Goal: Transaction & Acquisition: Purchase product/service

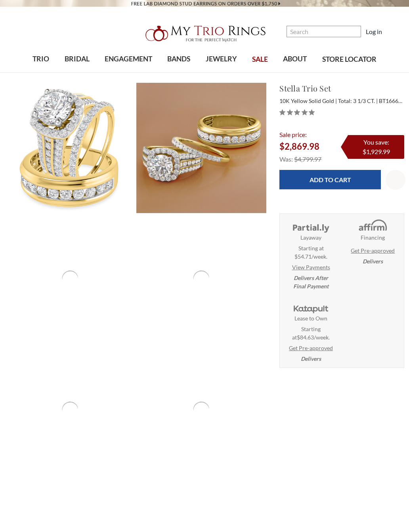
click at [181, 155] on img at bounding box center [201, 148] width 130 height 130
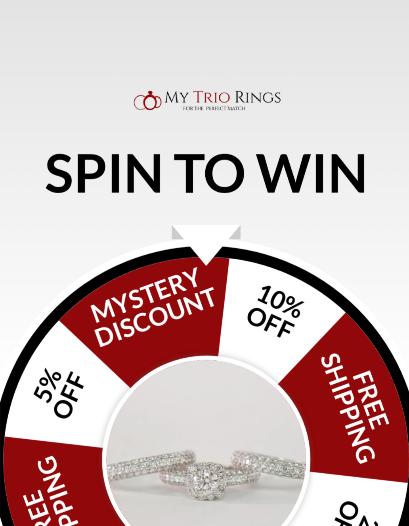
click at [167, 253] on img "Alia popup" at bounding box center [204, 290] width 75 height 75
click at [128, 214] on div "FREE SHIPPING 5% OFF Mystery Discount 10% OFF FREE SHIPPING 2% OFF FREE EARRING…" at bounding box center [204, 290] width 153 height 153
click at [167, 253] on img "Alia popup" at bounding box center [204, 290] width 75 height 75
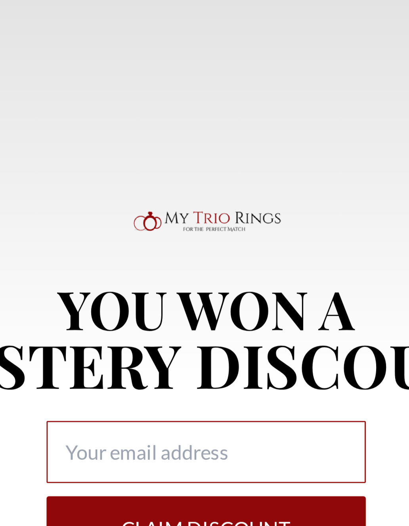
click at [147, 277] on input "Alia popup" at bounding box center [204, 288] width 114 height 22
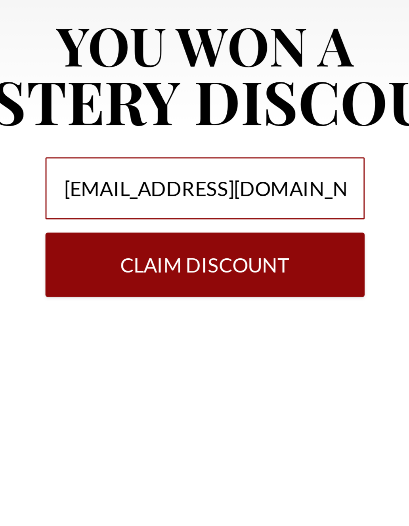
click at [147, 277] on input "[EMAIL_ADDRESS][DOMAIN_NAME]" at bounding box center [204, 288] width 114 height 22
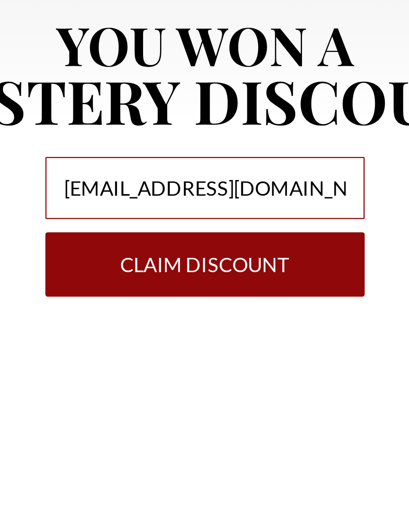
type input "[EMAIL_ADDRESS][DOMAIN_NAME]"
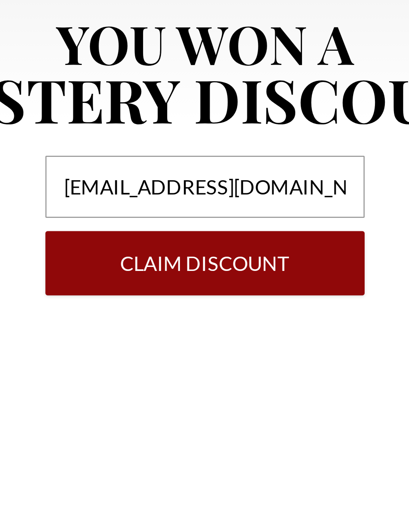
click at [147, 304] on button "Claim DISCOUNT" at bounding box center [204, 315] width 114 height 23
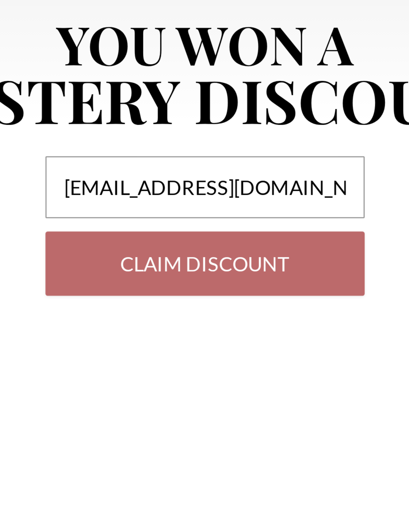
select select "US"
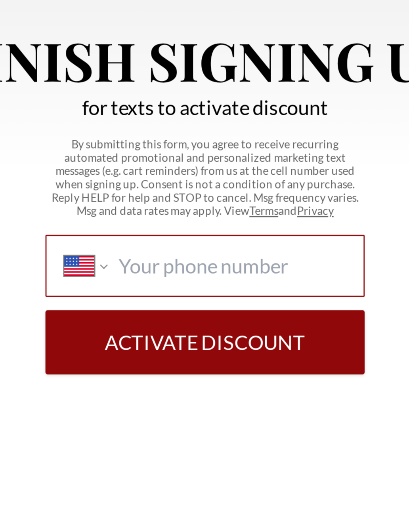
click at [174, 295] on input "International [GEOGRAPHIC_DATA] [GEOGRAPHIC_DATA] [GEOGRAPHIC_DATA] [GEOGRAPHIC…" at bounding box center [214, 299] width 81 height 9
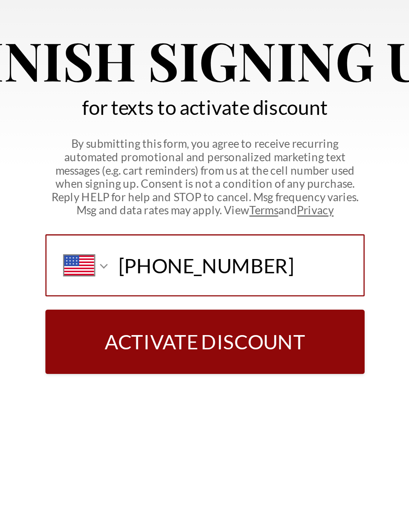
type input "[PHONE_NUMBER]"
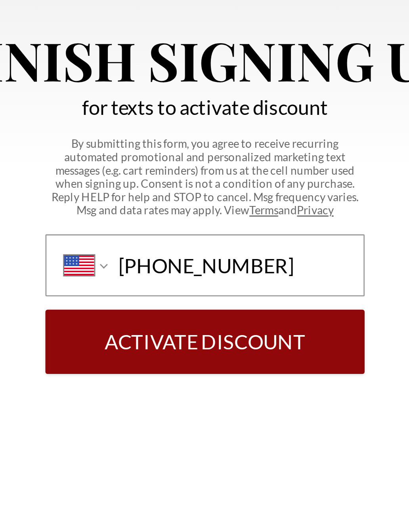
click at [147, 315] on button "Activate Discount" at bounding box center [204, 326] width 114 height 23
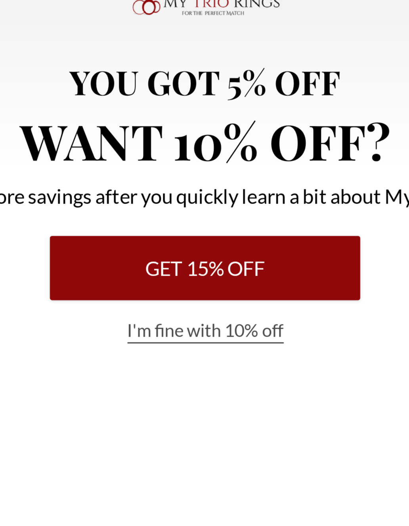
click at [149, 288] on button "Get 15% Off" at bounding box center [204, 299] width 111 height 23
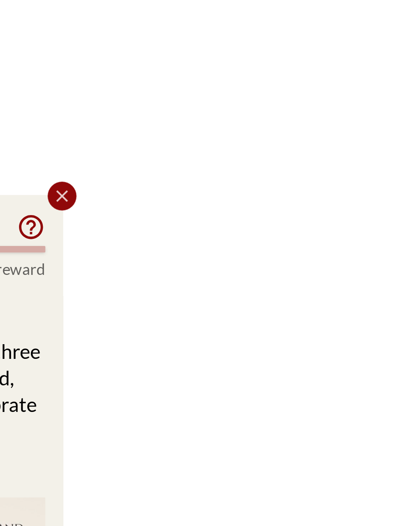
click at [15, 309] on h3 "What is a Trio?" at bounding box center [79, 315] width 136 height 12
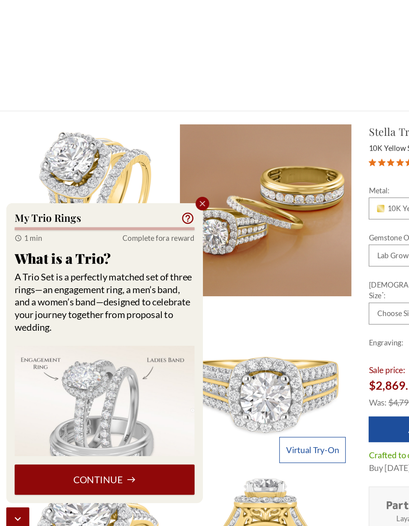
scroll to position [196, 0]
click at [229, 213] on img at bounding box center [201, 278] width 130 height 130
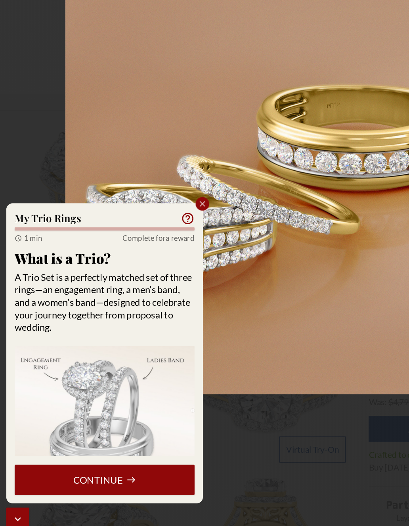
click at [153, 270] on icon "Close popup" at bounding box center [153, 273] width 7 height 7
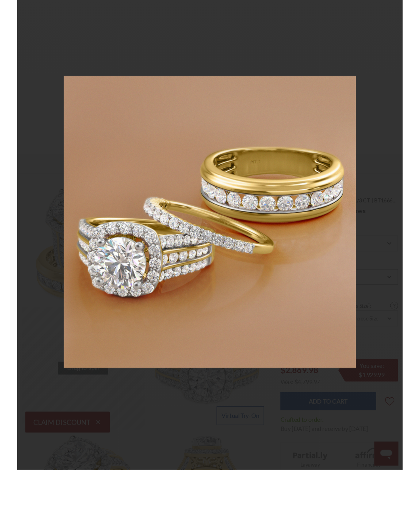
scroll to position [273, 7]
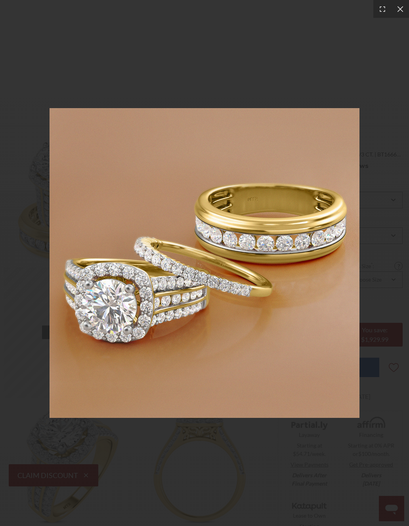
click at [405, 12] on div at bounding box center [400, 9] width 18 height 18
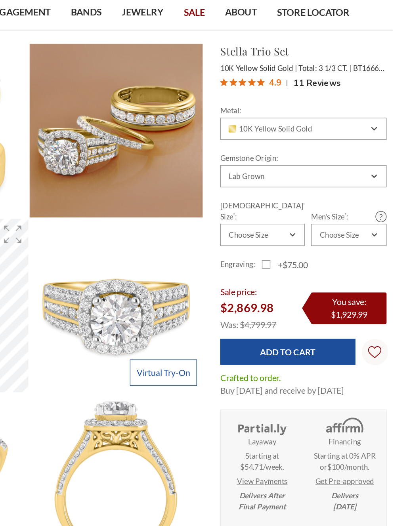
scroll to position [0, 7]
